Goal: Task Accomplishment & Management: Complete application form

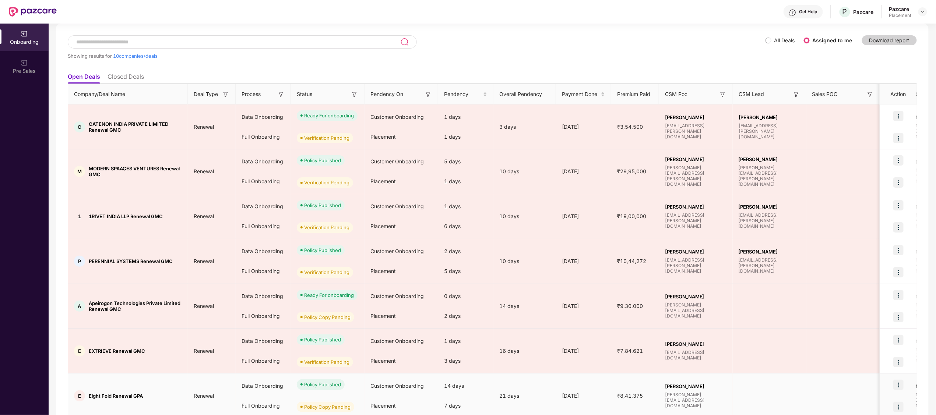
scroll to position [16, 0]
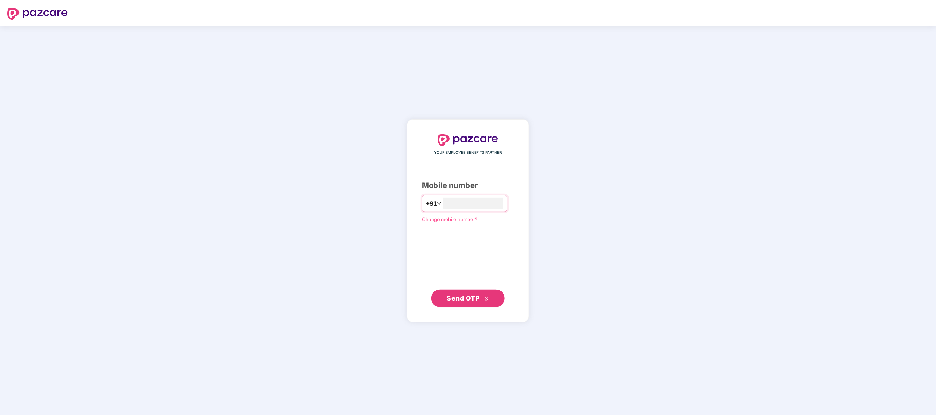
type input "**********"
click at [454, 295] on span "Send OTP" at bounding box center [463, 298] width 33 height 8
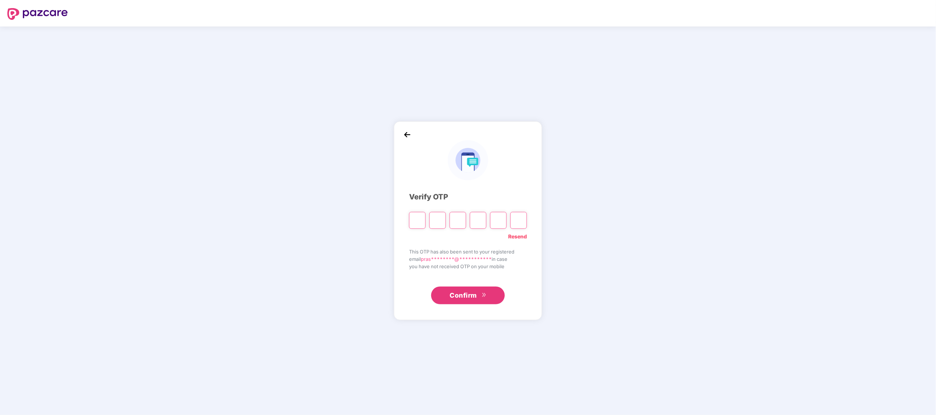
paste input "*"
type input "*"
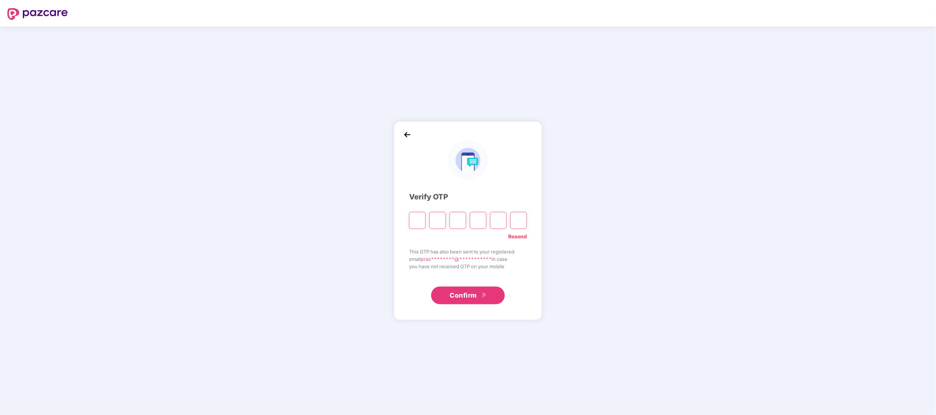
type input "*"
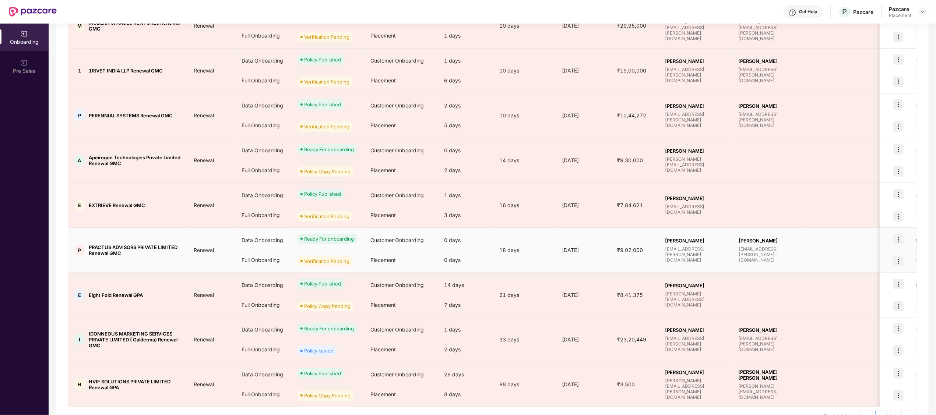
click at [90, 249] on span "PRACTUS ADVISORS PRIVATE LIMITED Renewal GMC" at bounding box center [135, 250] width 93 height 12
copy span "PRACTUS"
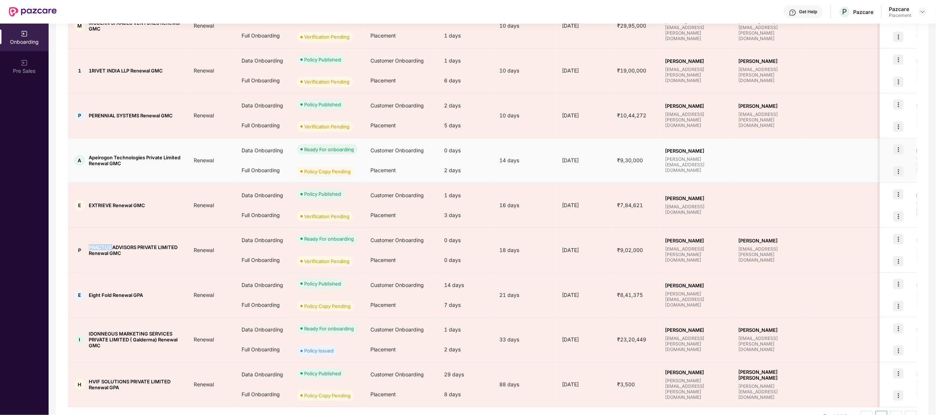
scroll to position [203, 0]
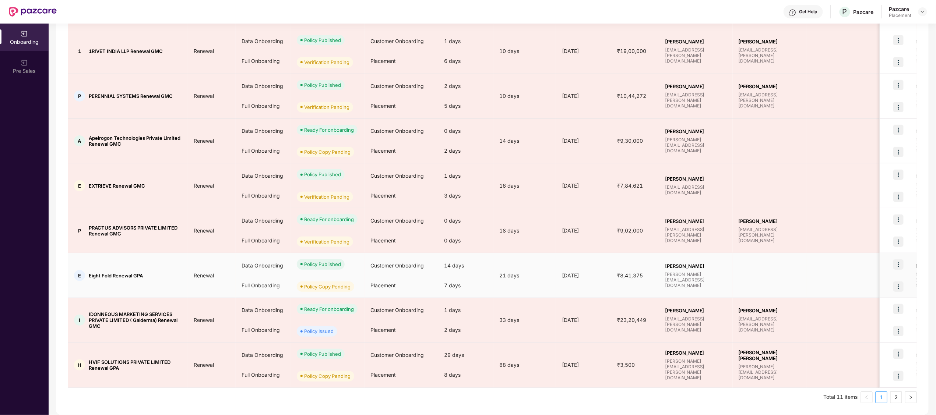
click at [93, 273] on span "Eight Fold Renewal GPA" at bounding box center [116, 276] width 54 height 6
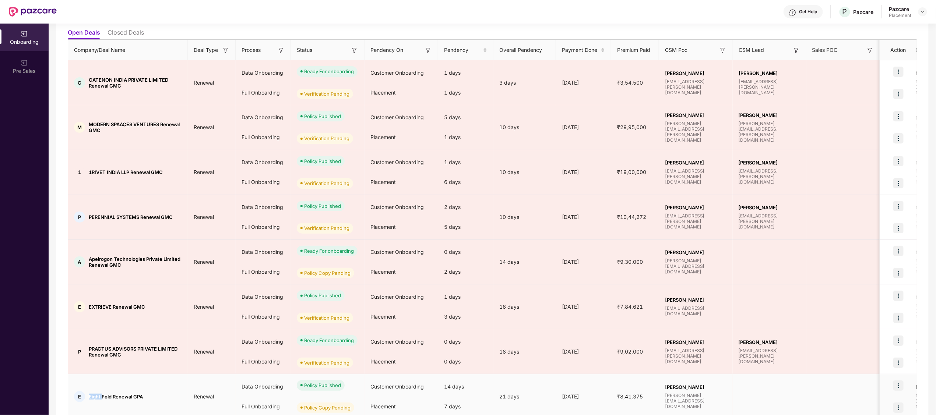
scroll to position [64, 0]
